Goal: Task Accomplishment & Management: Manage account settings

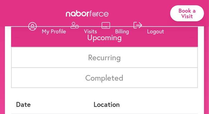
scroll to position [41, 0]
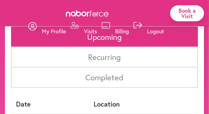
click at [103, 36] on div at bounding box center [106, 31] width 9 height 18
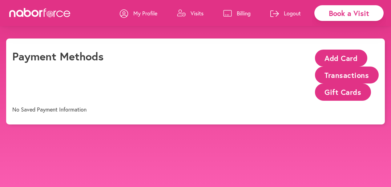
click at [202, 12] on p "Visits" at bounding box center [197, 13] width 13 height 7
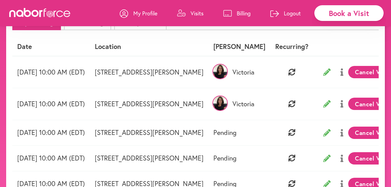
scroll to position [62, 0]
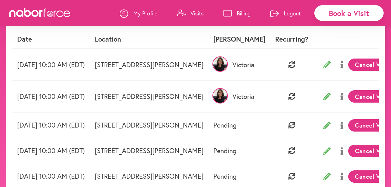
click at [209, 113] on button "Cancel Visit" at bounding box center [373, 125] width 48 height 12
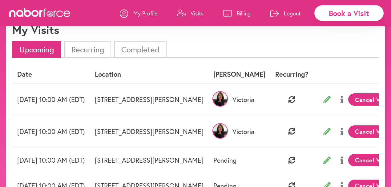
click at [105, 23] on button "Confirm Cancellation" at bounding box center [58, 14] width 93 height 17
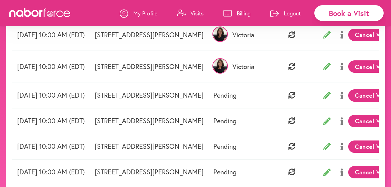
scroll to position [103, 0]
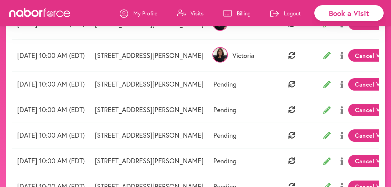
click at [209, 113] on button "Cancel Visit" at bounding box center [373, 135] width 48 height 12
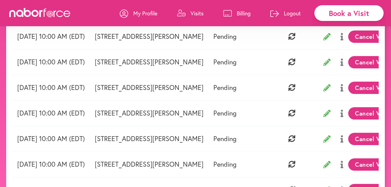
scroll to position [164, 0]
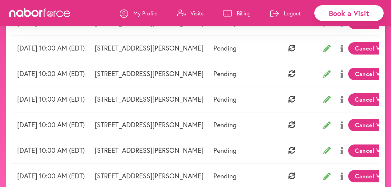
click at [209, 113] on button "Cancel Visit" at bounding box center [373, 125] width 48 height 12
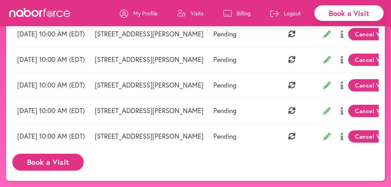
scroll to position [206, 0]
click at [209, 113] on button "Cancel Visit" at bounding box center [373, 136] width 48 height 12
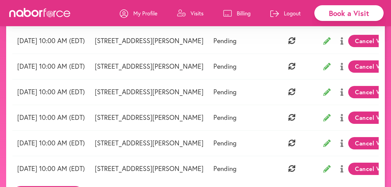
scroll to position [181, 0]
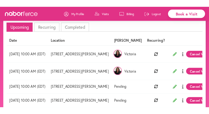
scroll to position [37, 0]
